Goal: Task Accomplishment & Management: Use online tool/utility

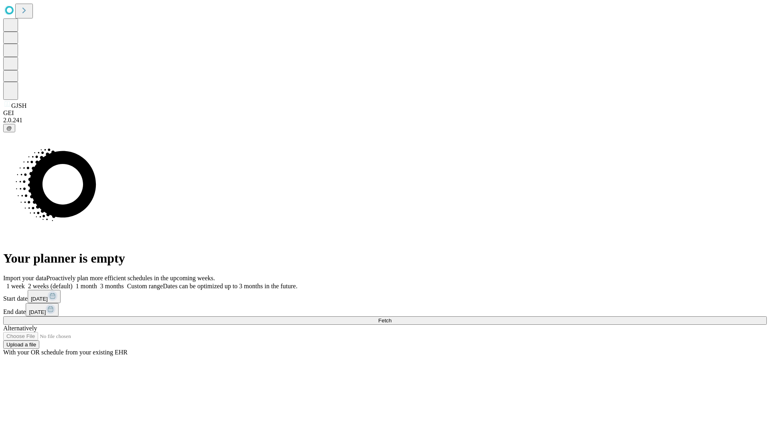
click at [392, 318] on span "Fetch" at bounding box center [384, 321] width 13 height 6
